Goal: Transaction & Acquisition: Purchase product/service

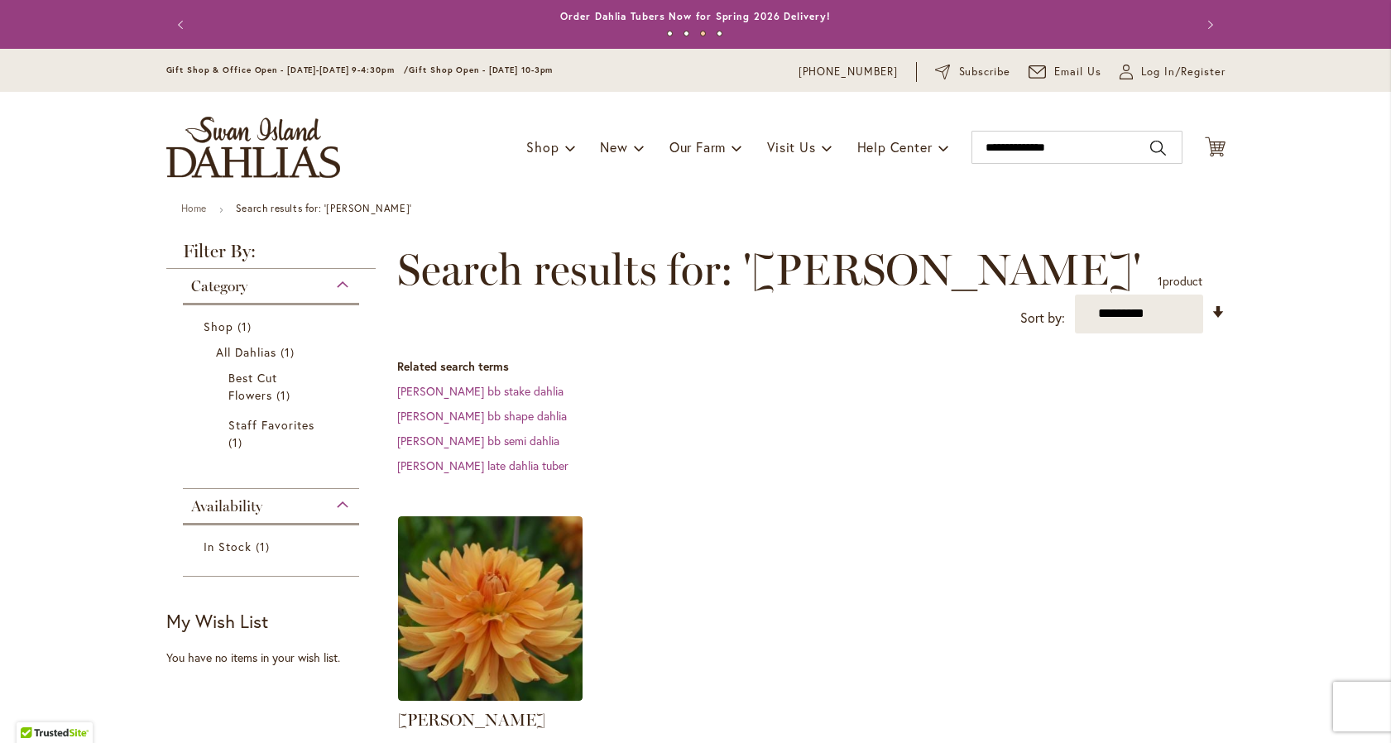
click at [234, 142] on img "store logo" at bounding box center [253, 147] width 174 height 61
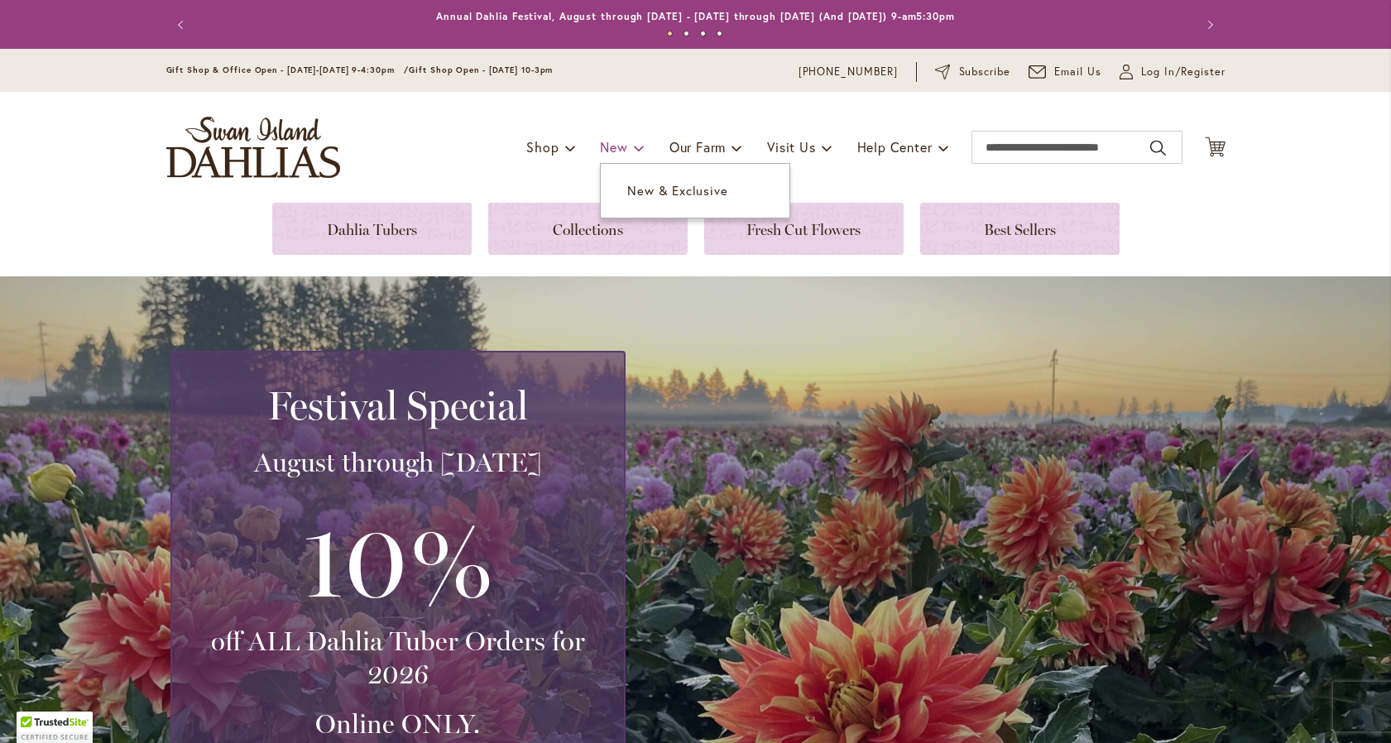
click at [614, 149] on span "New" at bounding box center [613, 146] width 27 height 17
click at [638, 185] on span "New & Exclusive" at bounding box center [677, 190] width 100 height 17
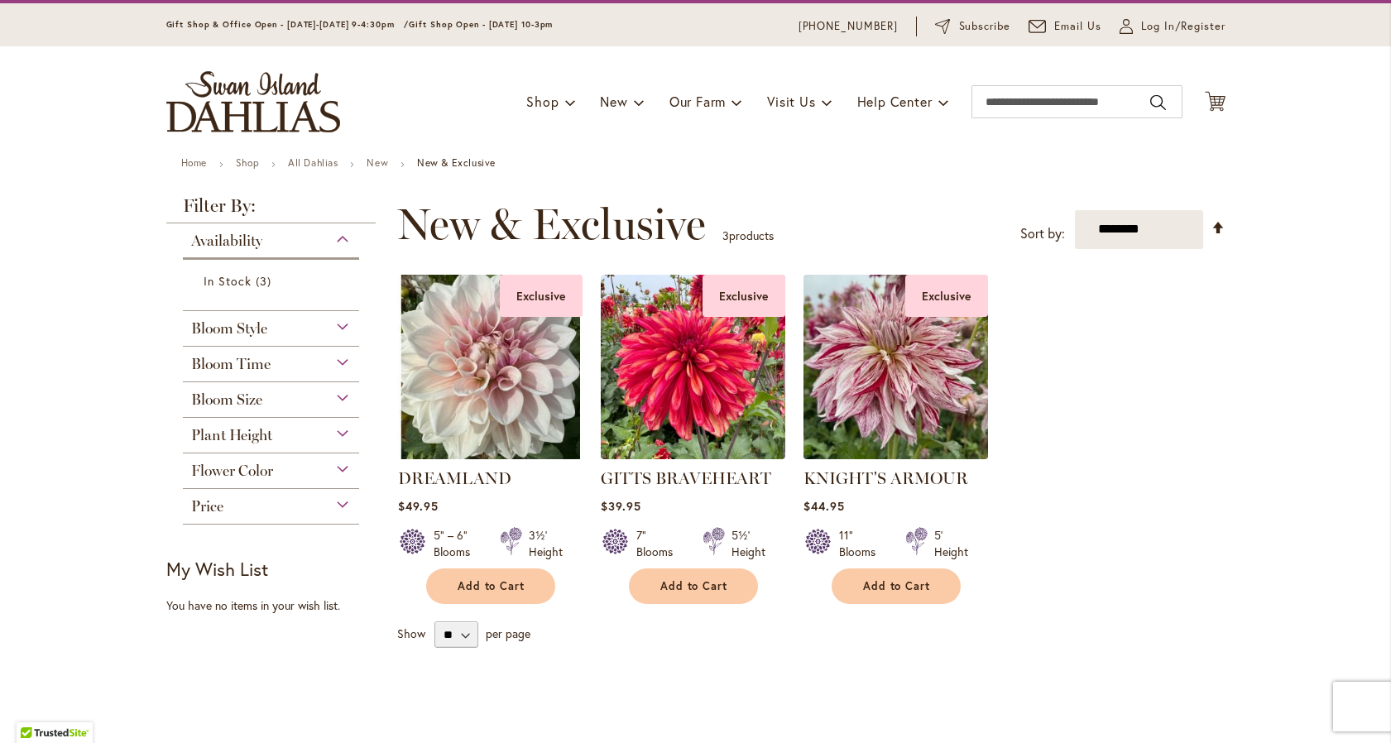
scroll to position [46, 0]
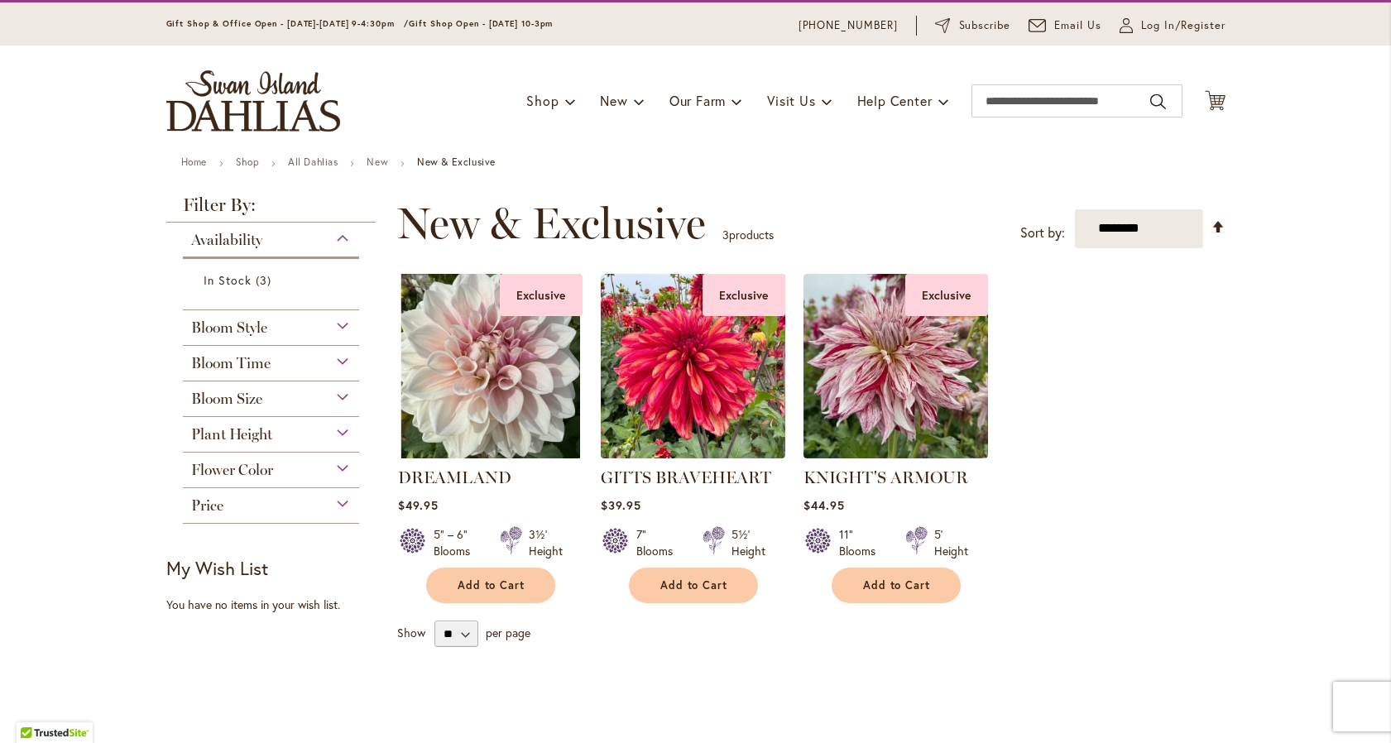
click at [947, 175] on main "Home Shop All Dahlias New New & Exclusive Filter by: Filter By: Availability 3" at bounding box center [695, 580] width 1089 height 849
